Goal: Task Accomplishment & Management: Use online tool/utility

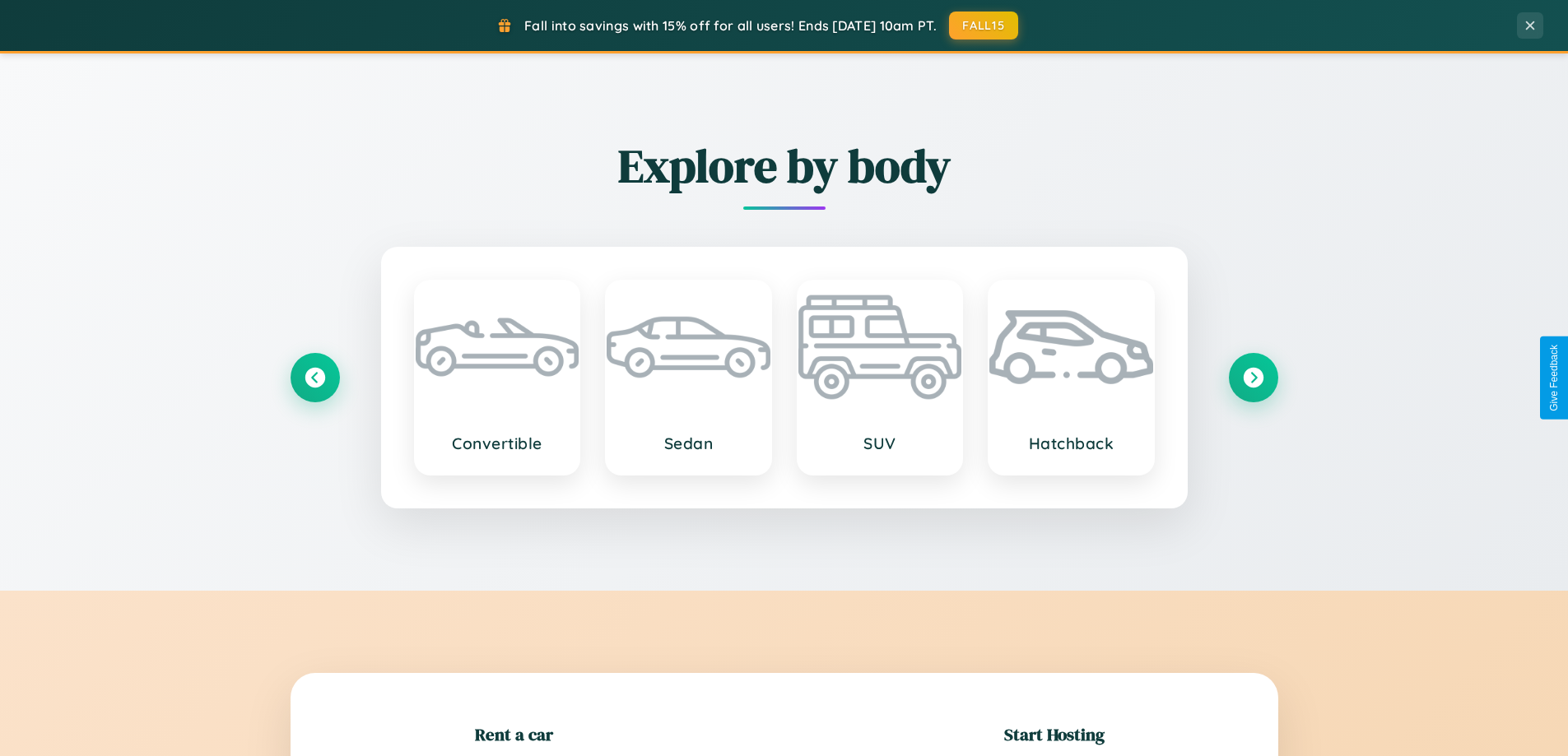
scroll to position [355, 0]
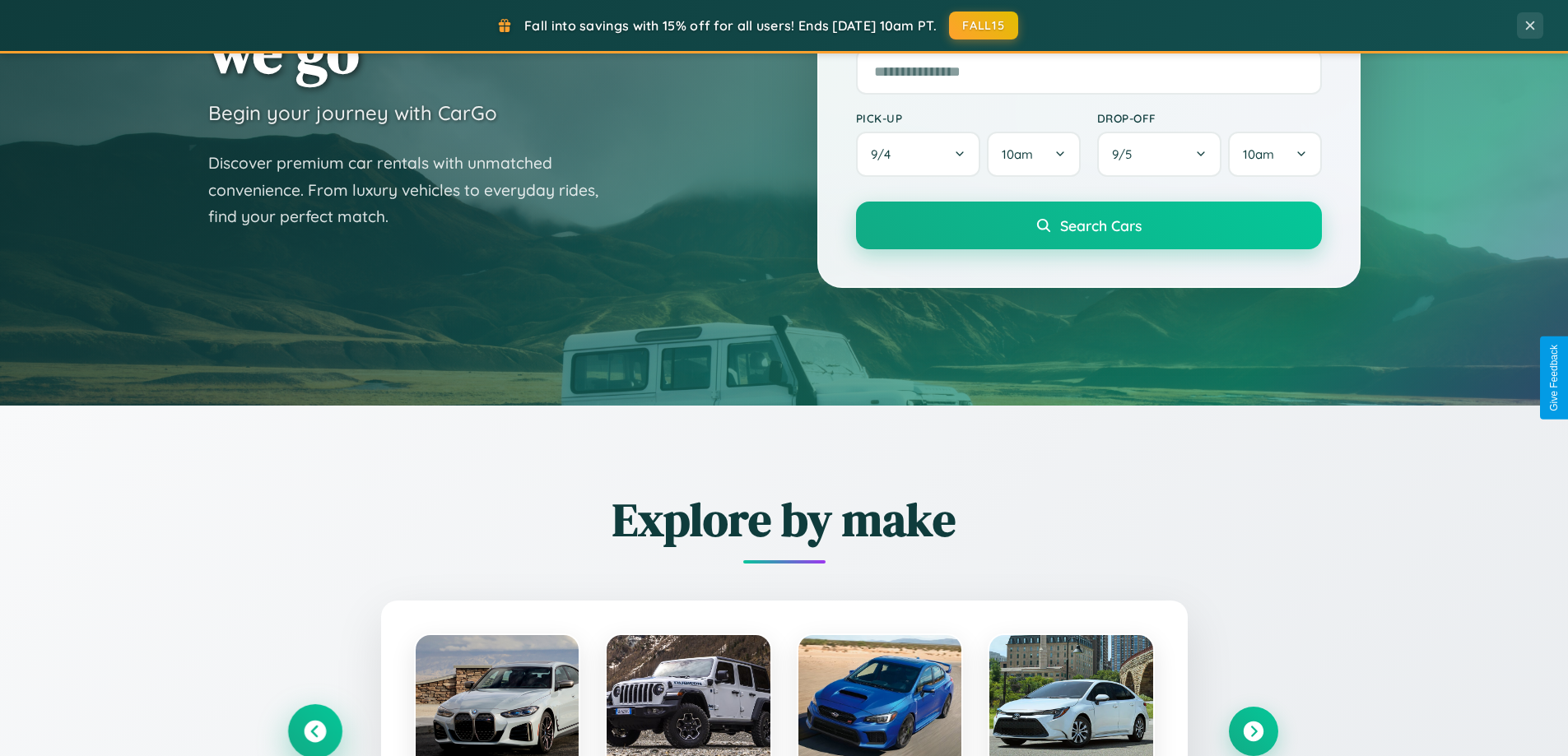
click at [314, 732] on icon at bounding box center [314, 732] width 23 height 23
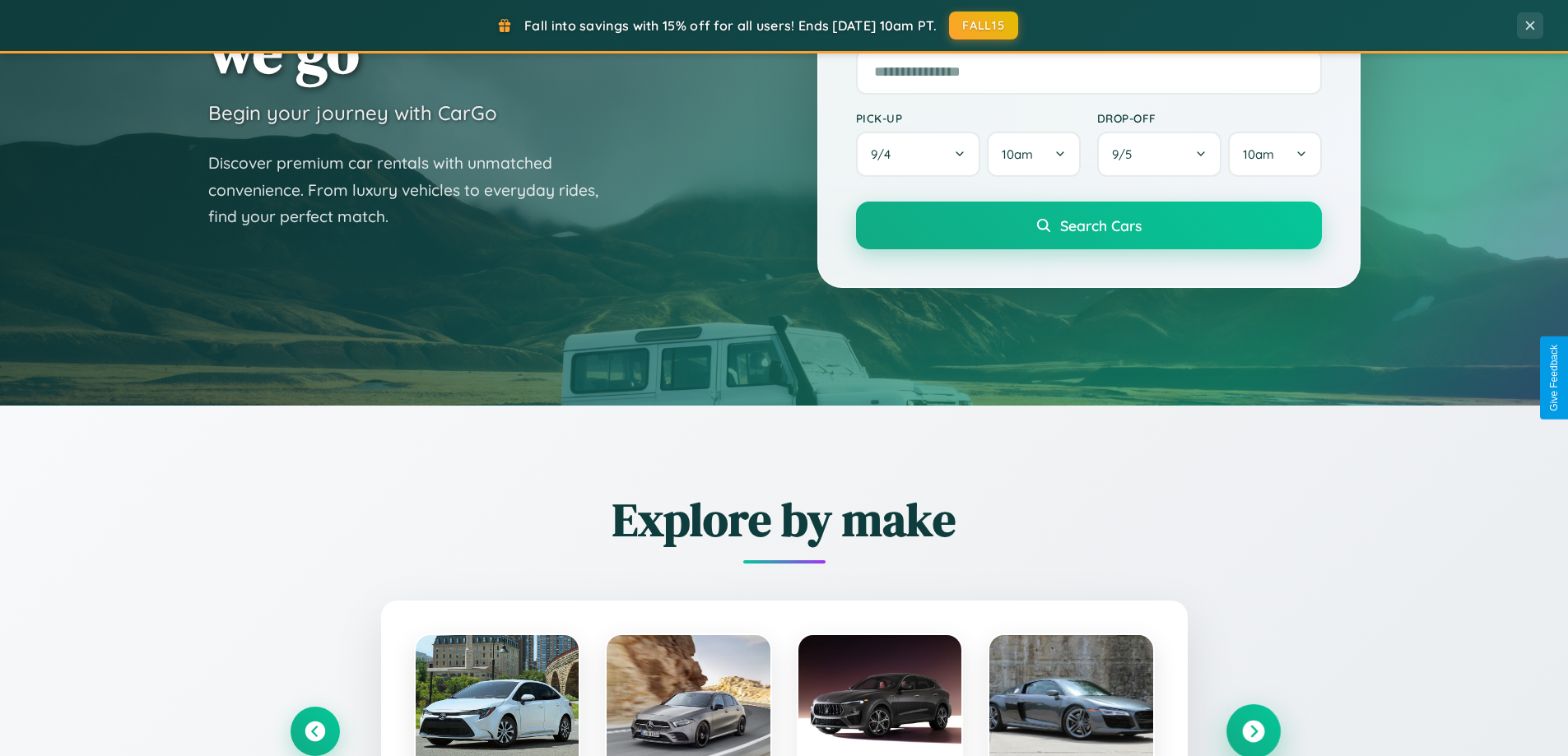
click at [1253, 731] on icon at bounding box center [1253, 732] width 23 height 23
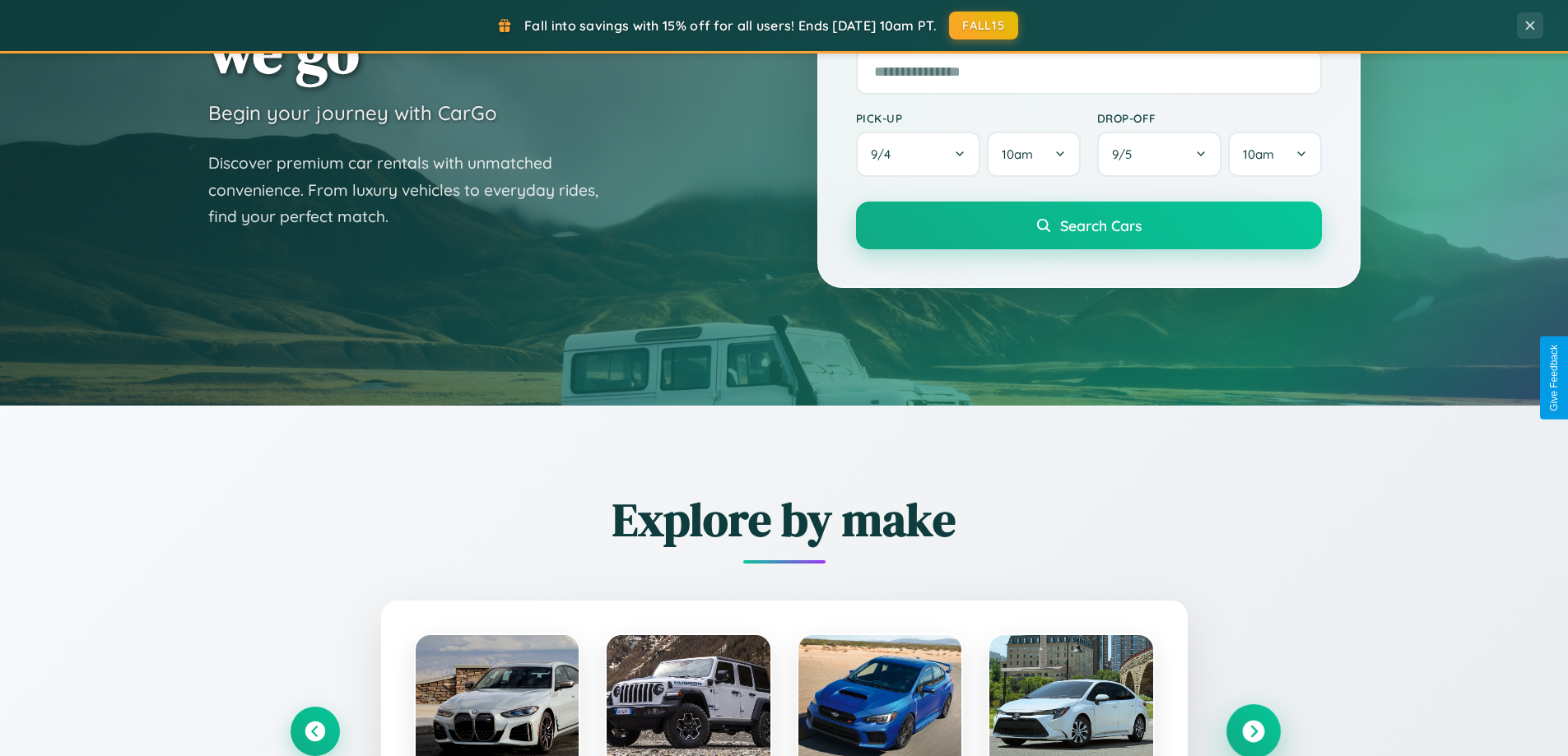
scroll to position [2643, 0]
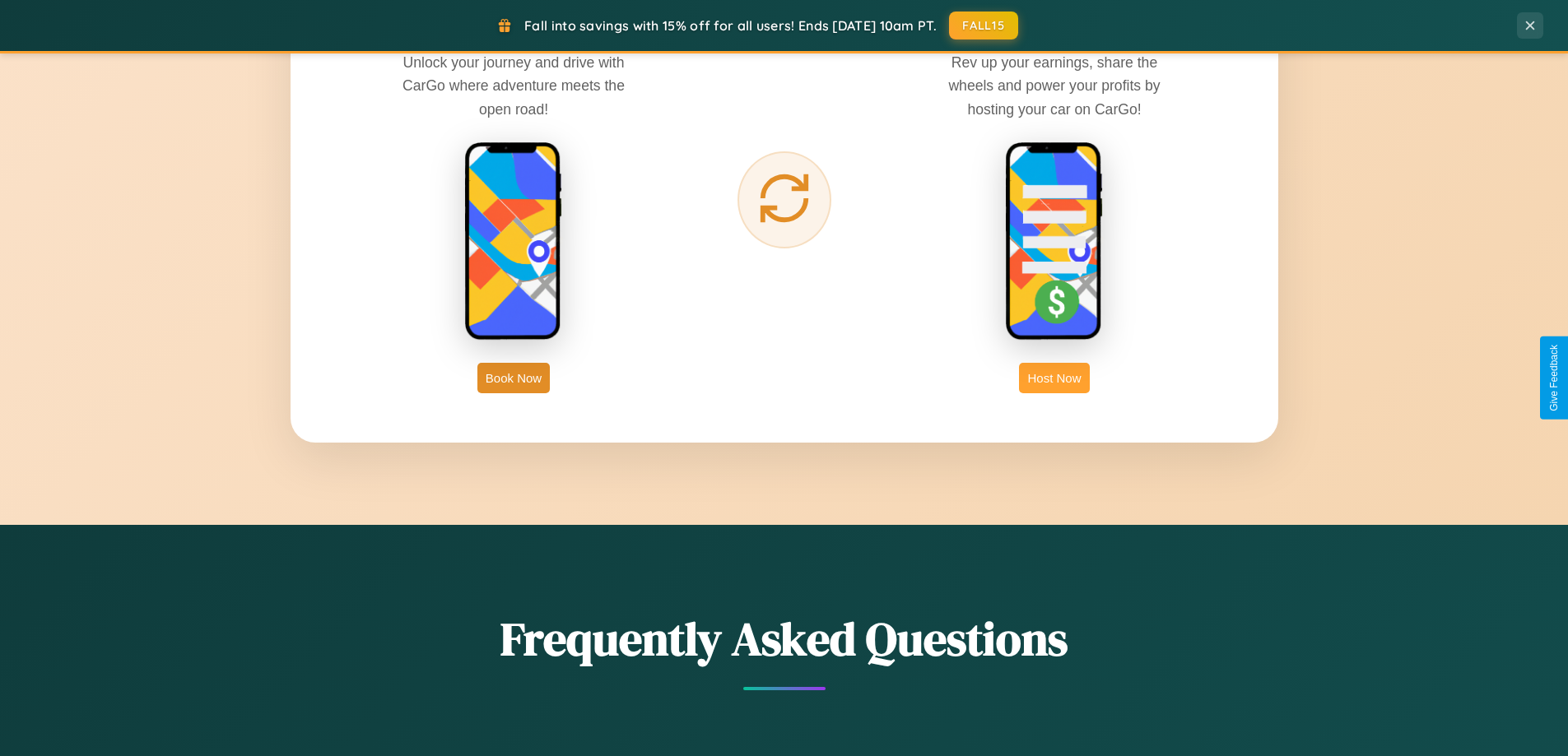
click at [1055, 378] on button "Host Now" at bounding box center [1053, 378] width 70 height 30
